Goal: Book appointment/travel/reservation

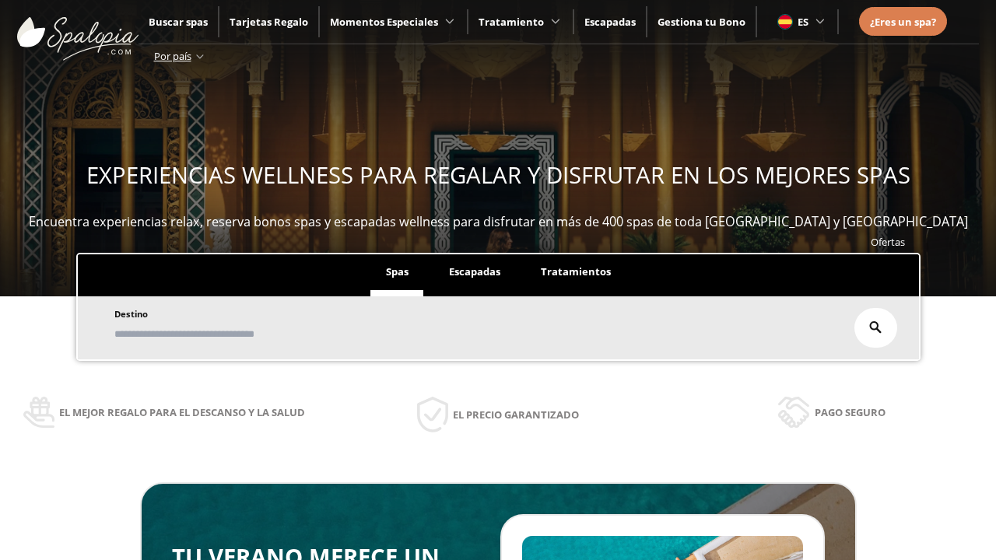
scroll to position [265, 0]
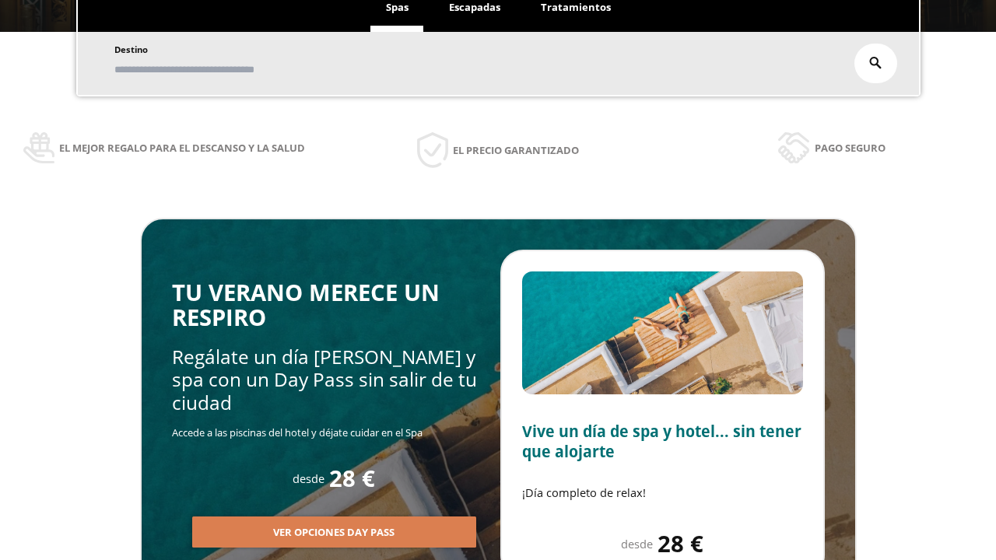
click at [474, 7] on span "Escapadas" at bounding box center [474, 7] width 51 height 14
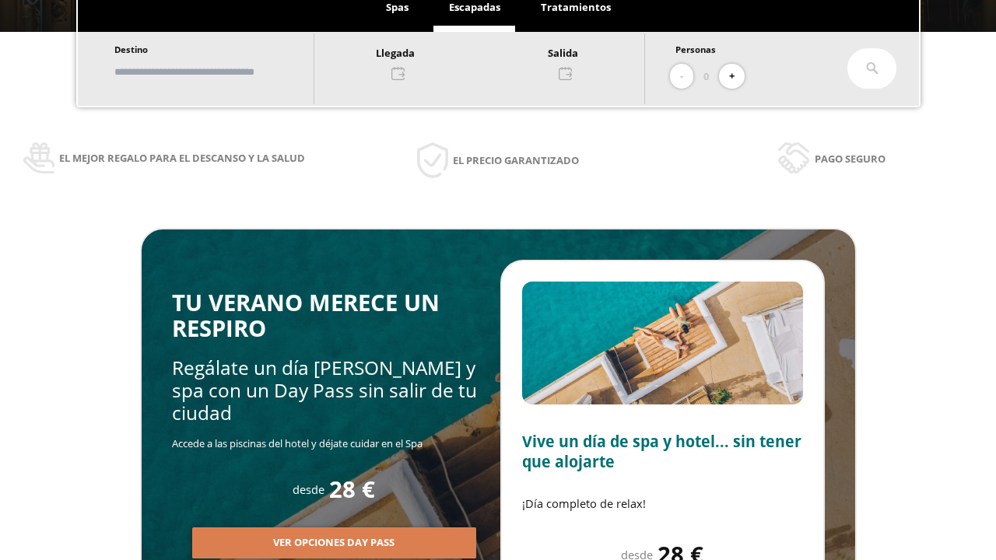
scroll to position [0, 0]
click at [220, 72] on input "text" at bounding box center [207, 71] width 194 height 27
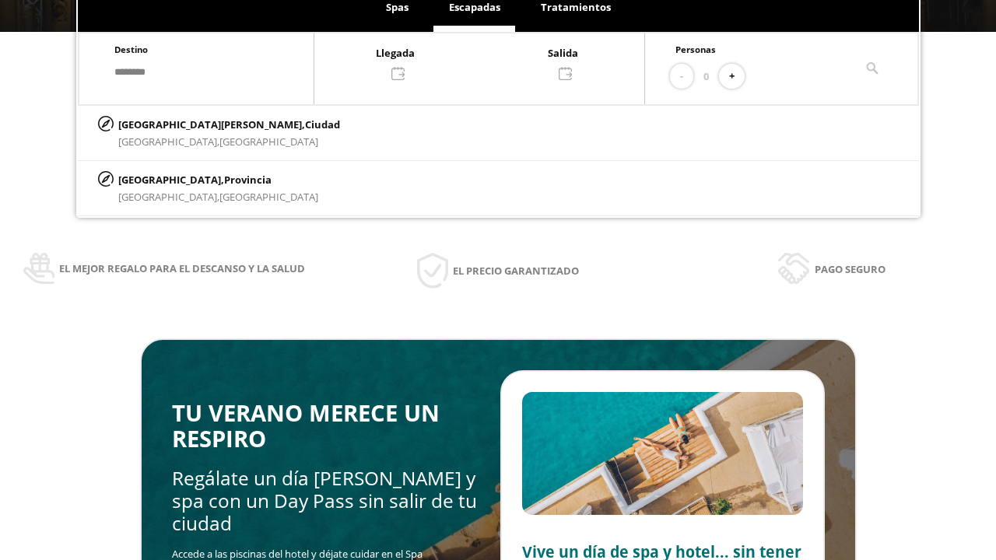
click at [497, 61] on div at bounding box center [479, 62] width 330 height 37
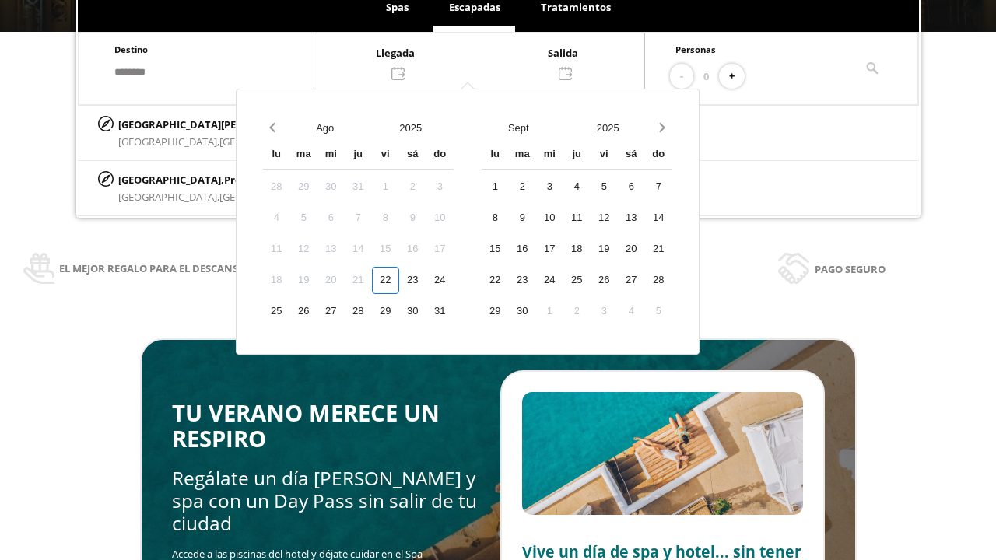
click at [454, 280] on div "24" at bounding box center [440, 280] width 27 height 27
click at [290, 311] on div "25" at bounding box center [276, 311] width 27 height 27
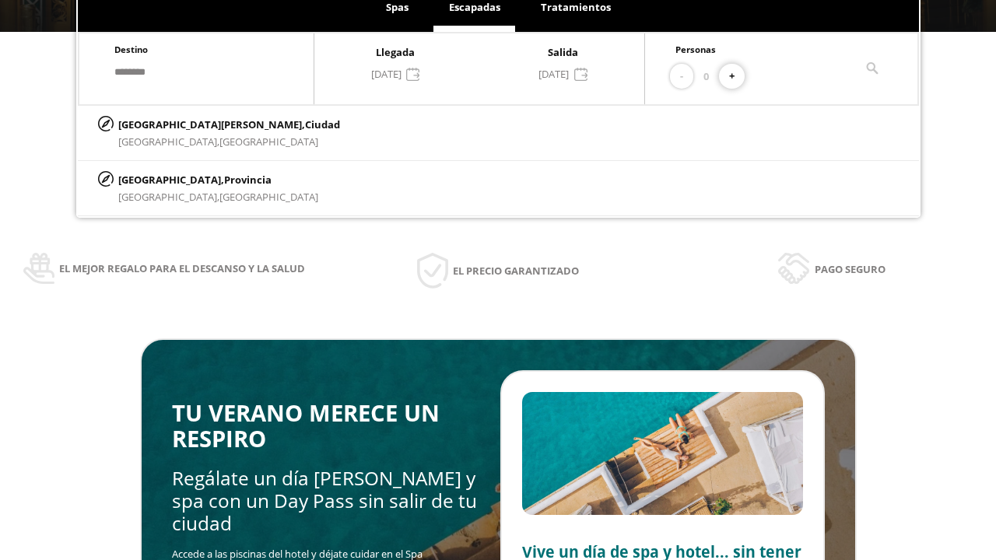
click at [738, 76] on button "+" at bounding box center [732, 77] width 26 height 26
click at [196, 124] on p "[GEOGRAPHIC_DATA][PERSON_NAME], [GEOGRAPHIC_DATA]" at bounding box center [229, 124] width 222 height 17
type input "**********"
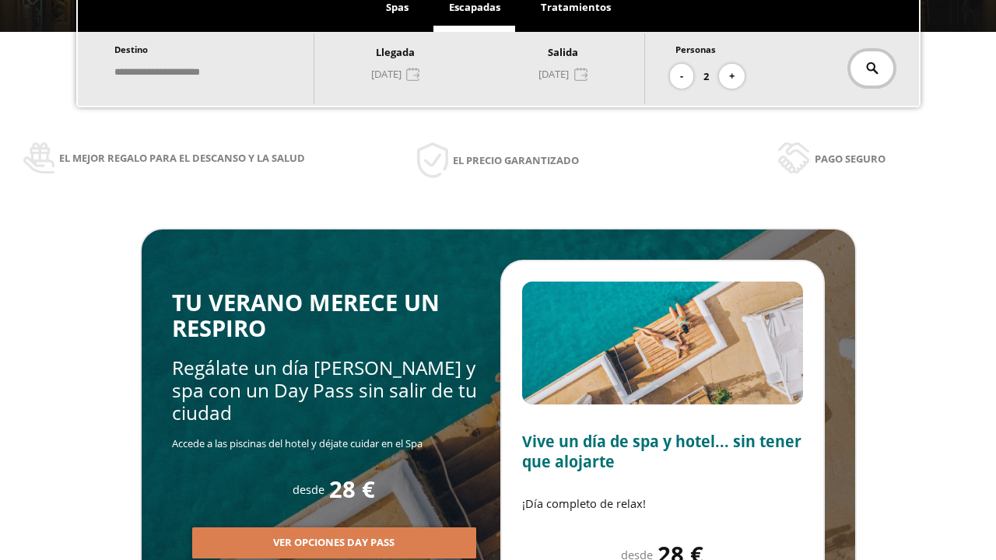
click at [872, 68] on icon at bounding box center [872, 68] width 12 height 12
